Goal: Check status: Check status

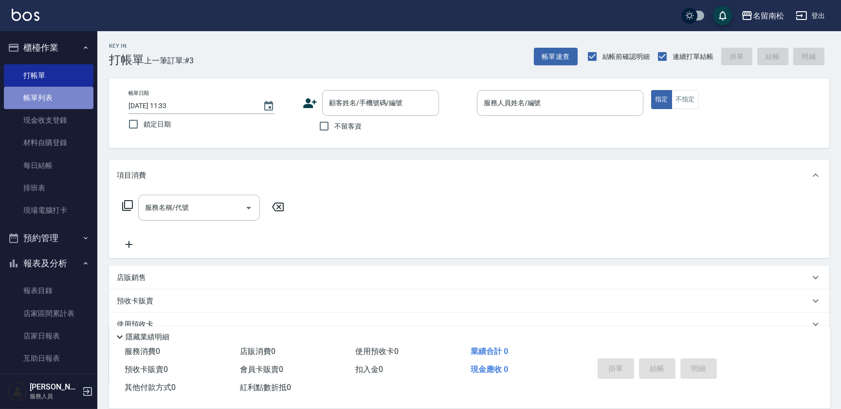
click at [57, 91] on link "帳單列表" at bounding box center [49, 98] width 90 height 22
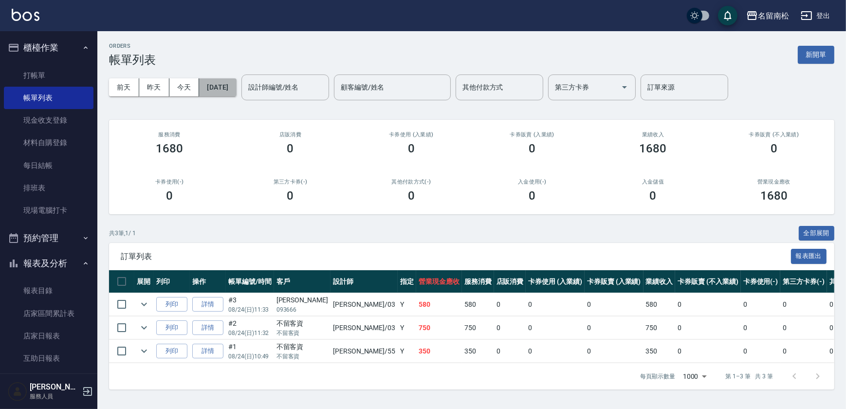
click at [234, 79] on button "[DATE]" at bounding box center [217, 87] width 37 height 18
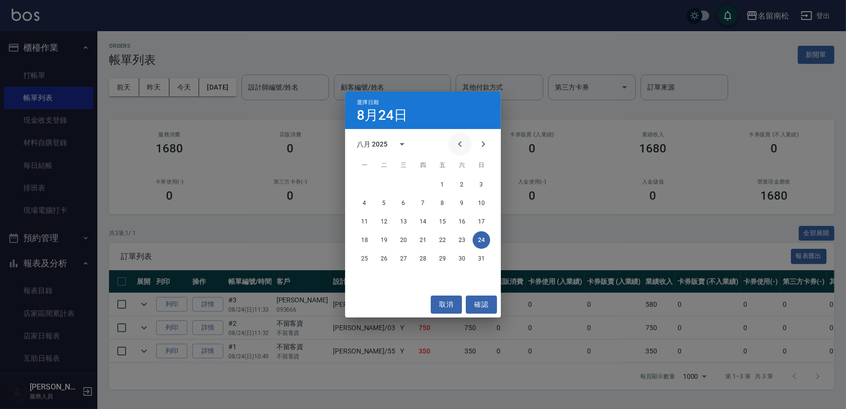
click at [464, 143] on icon "Previous month" at bounding box center [460, 144] width 12 height 12
click at [464, 264] on button "31" at bounding box center [462, 259] width 18 height 18
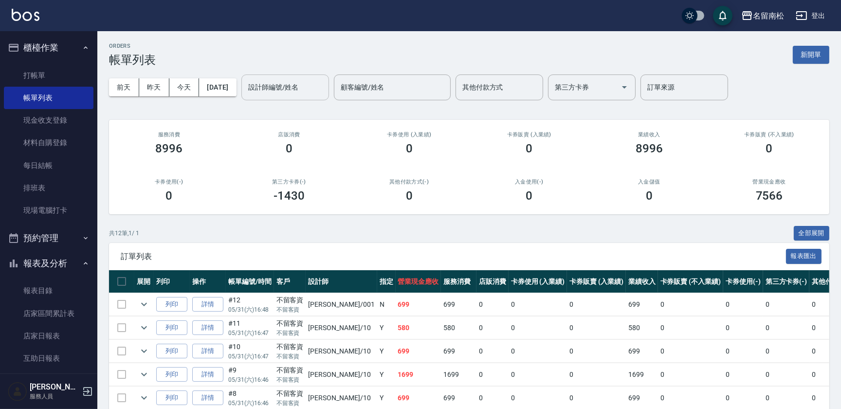
click at [280, 91] on input "設計師編號/姓名" at bounding box center [285, 87] width 79 height 17
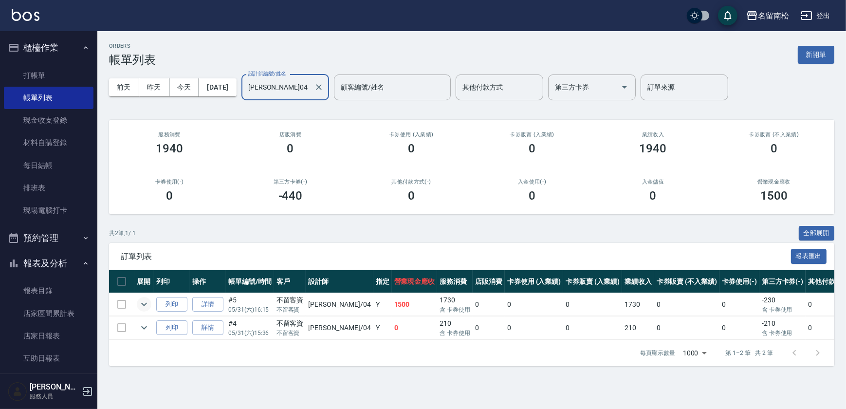
type input "[PERSON_NAME]04"
click at [142, 304] on icon "expand row" at bounding box center [144, 304] width 12 height 12
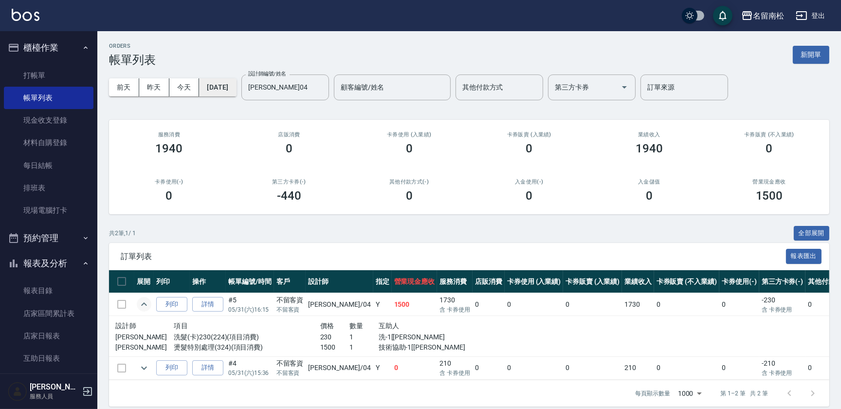
click at [217, 81] on button "[DATE]" at bounding box center [217, 87] width 37 height 18
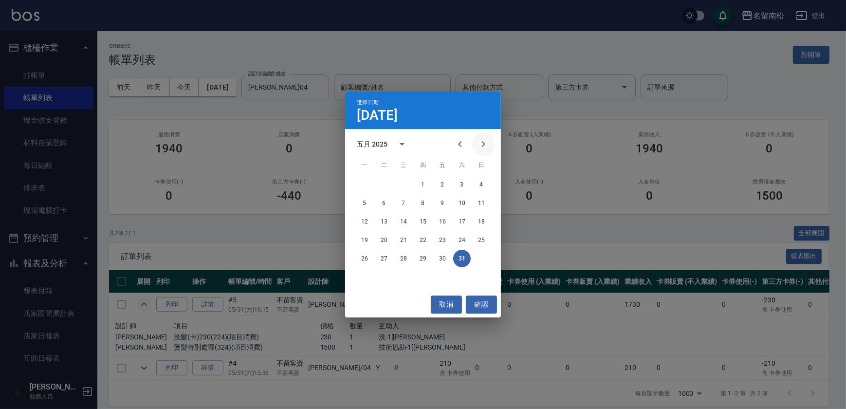
click at [482, 150] on icon "Next month" at bounding box center [484, 144] width 12 height 12
click at [476, 184] on button "1" at bounding box center [482, 185] width 18 height 18
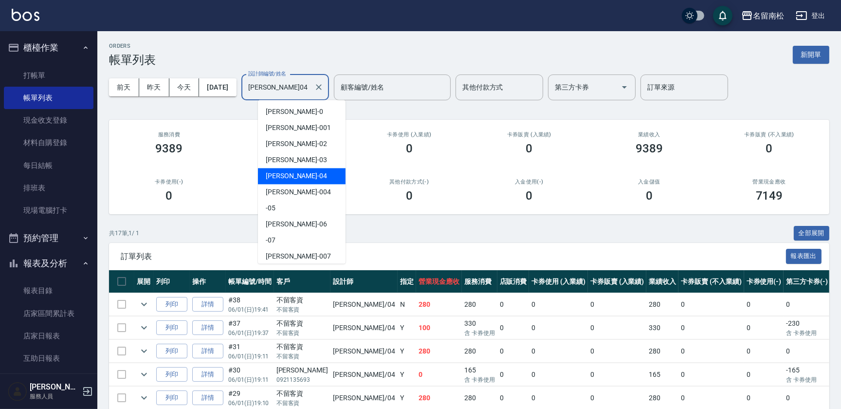
click at [310, 83] on input "[PERSON_NAME]04" at bounding box center [278, 87] width 64 height 17
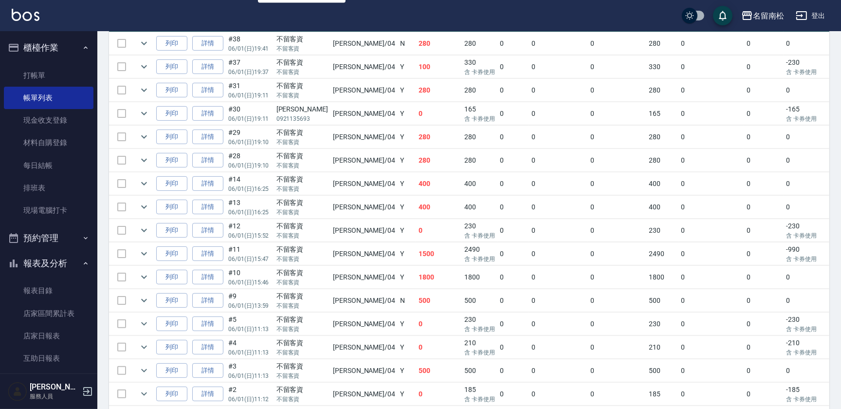
scroll to position [265, 0]
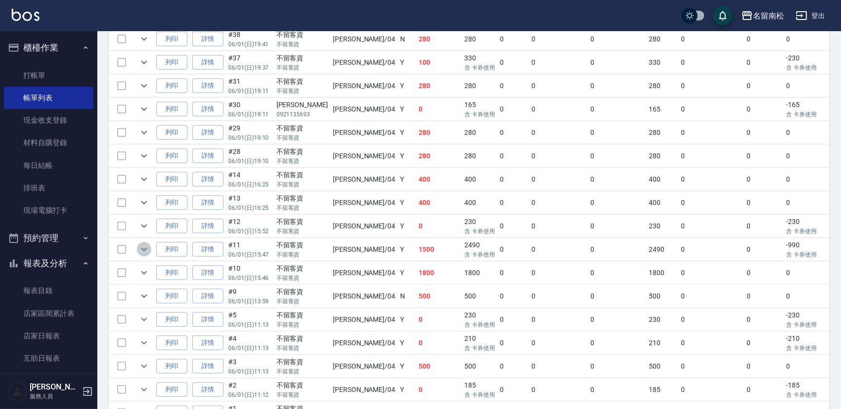
click at [147, 244] on icon "expand row" at bounding box center [144, 249] width 12 height 12
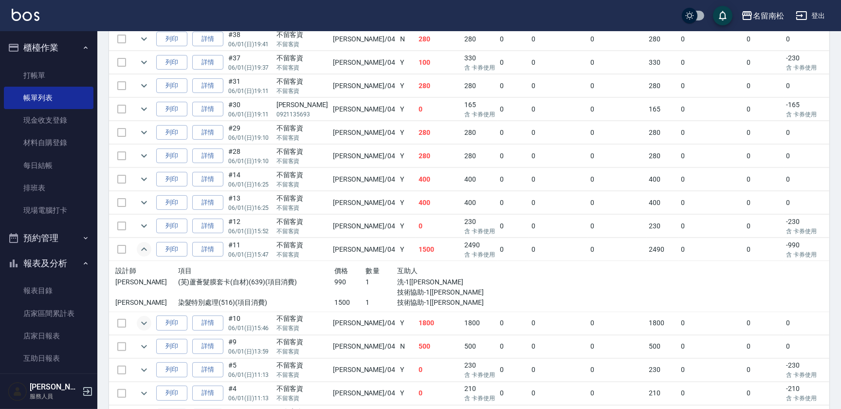
click at [148, 323] on icon "expand row" at bounding box center [144, 323] width 12 height 12
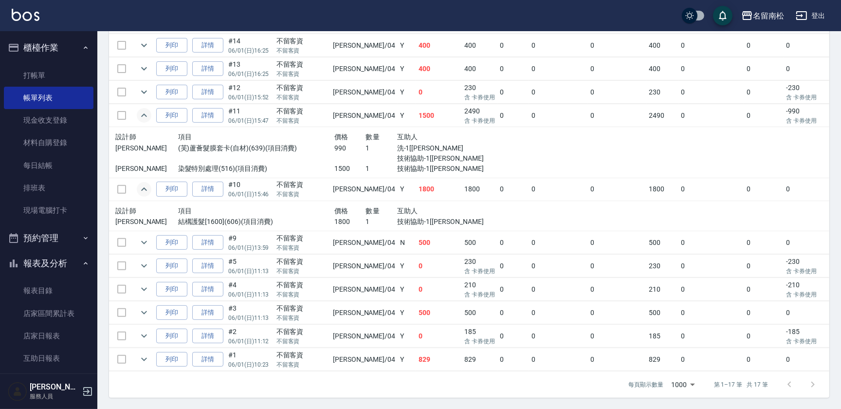
scroll to position [404, 0]
click at [148, 353] on icon "expand row" at bounding box center [144, 359] width 12 height 12
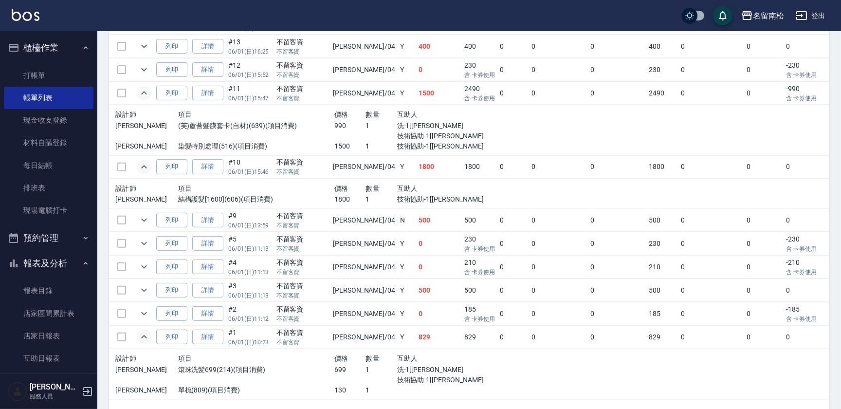
scroll to position [454, 0]
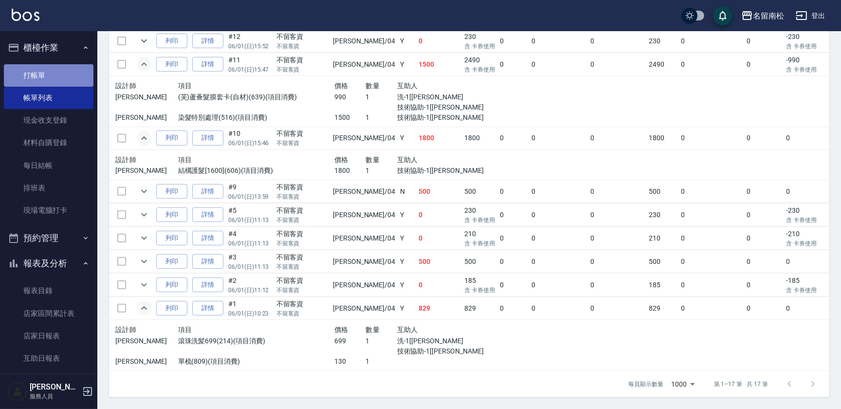
click at [65, 71] on link "打帳單" at bounding box center [49, 75] width 90 height 22
